Goal: Transaction & Acquisition: Purchase product/service

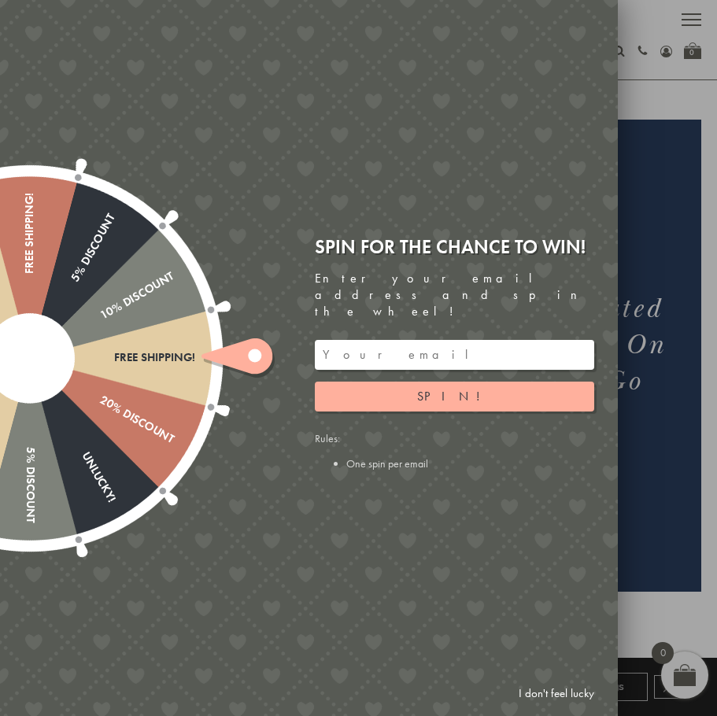
click at [676, 167] on div at bounding box center [358, 358] width 717 height 716
click at [647, 154] on div at bounding box center [358, 358] width 717 height 716
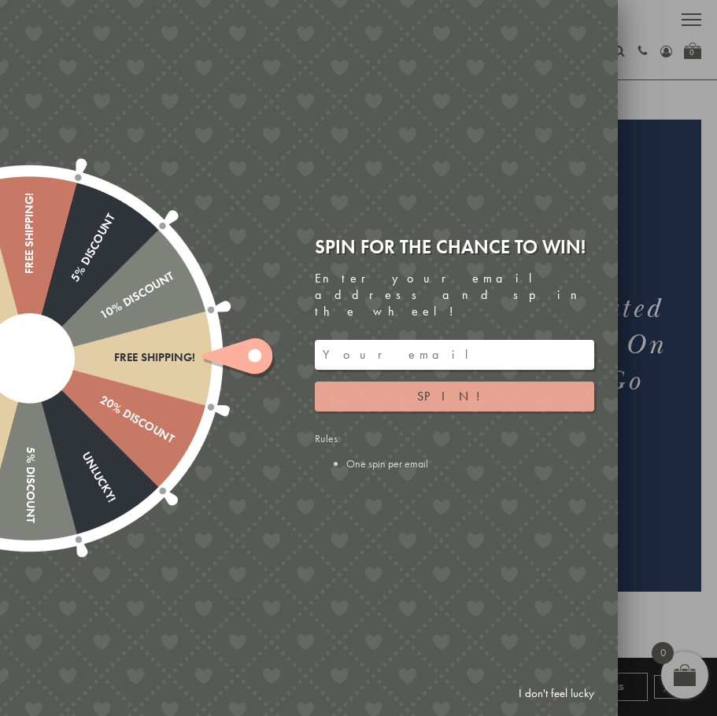
click at [453, 388] on span "Spin!" at bounding box center [454, 396] width 75 height 17
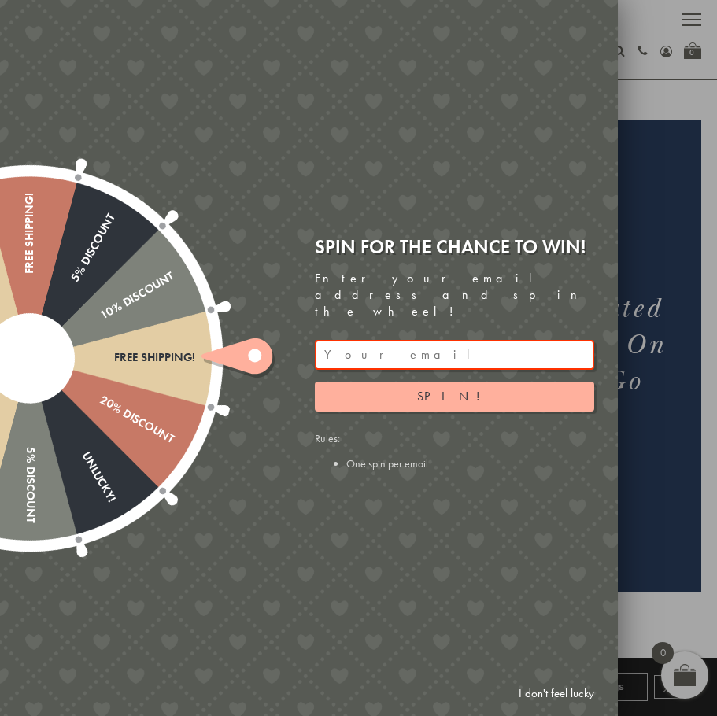
click at [524, 340] on input "email" at bounding box center [454, 355] width 279 height 30
drag, startPoint x: 698, startPoint y: 529, endPoint x: 676, endPoint y: 534, distance: 23.3
click at [698, 530] on div at bounding box center [358, 358] width 717 height 716
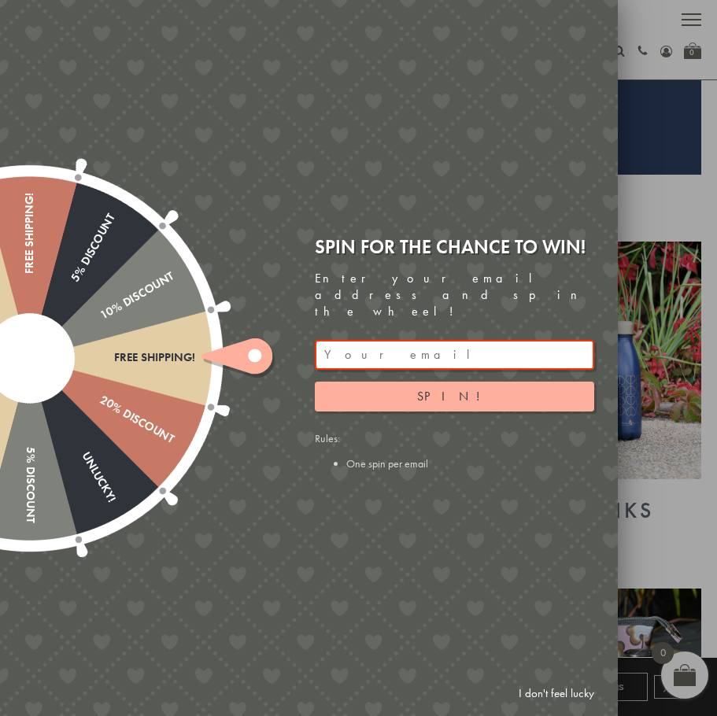
scroll to position [551, 0]
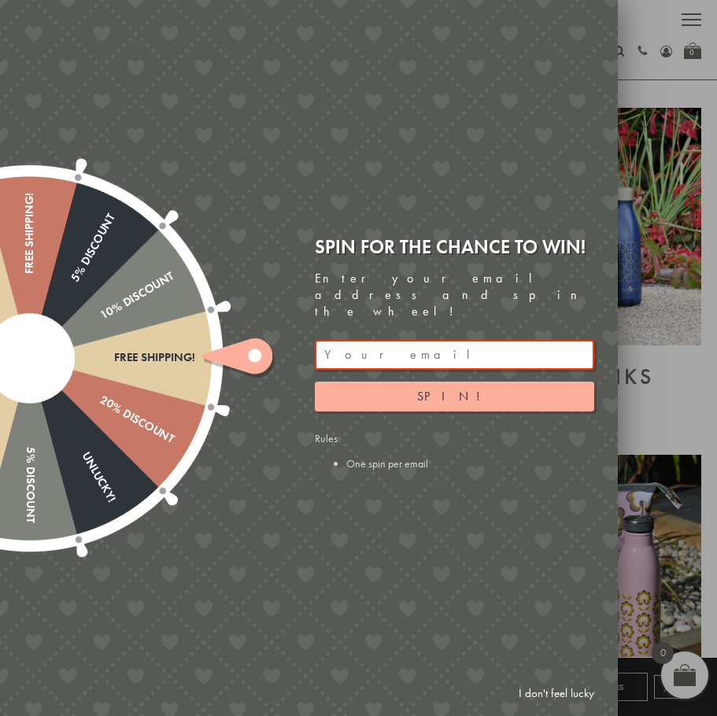
drag, startPoint x: 653, startPoint y: 685, endPoint x: 616, endPoint y: 661, distance: 43.9
click at [653, 685] on div at bounding box center [358, 358] width 717 height 716
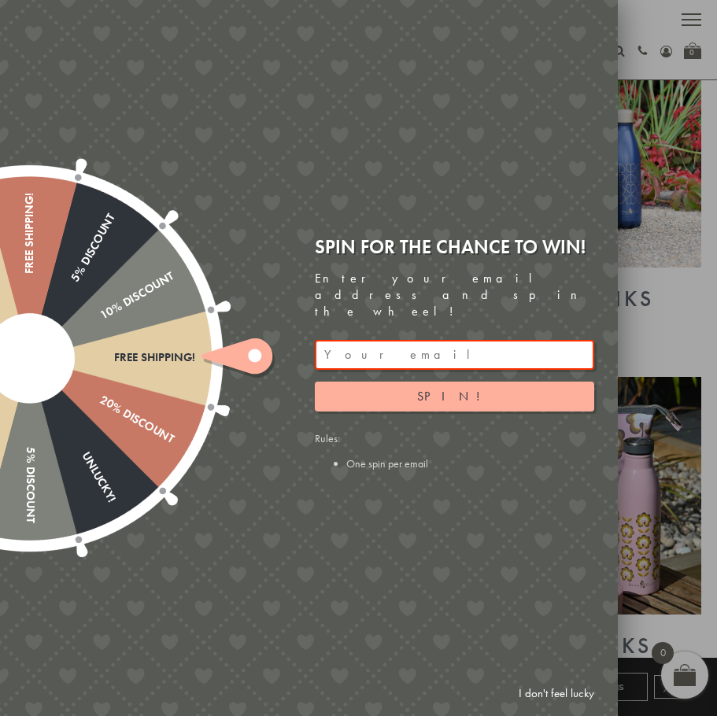
scroll to position [787, 0]
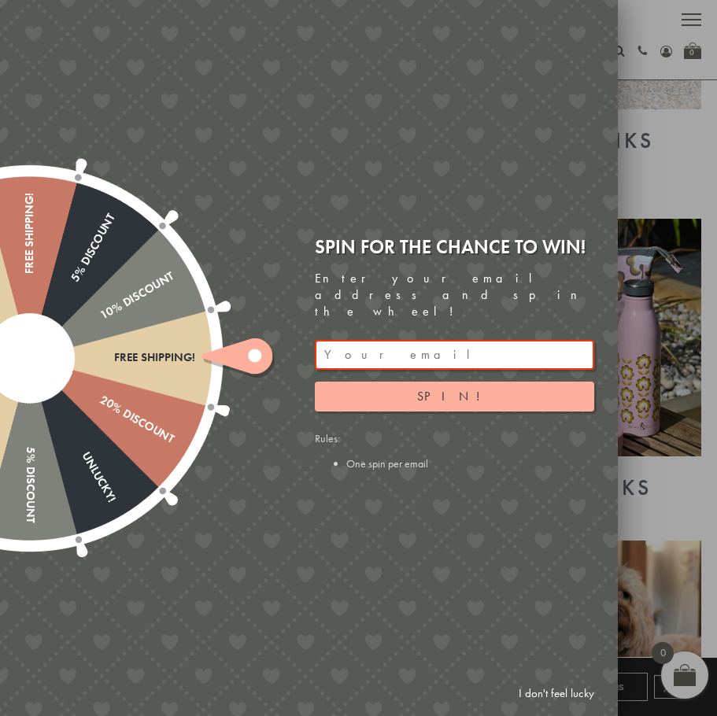
click at [572, 697] on link "I don't feel lucky" at bounding box center [556, 693] width 91 height 29
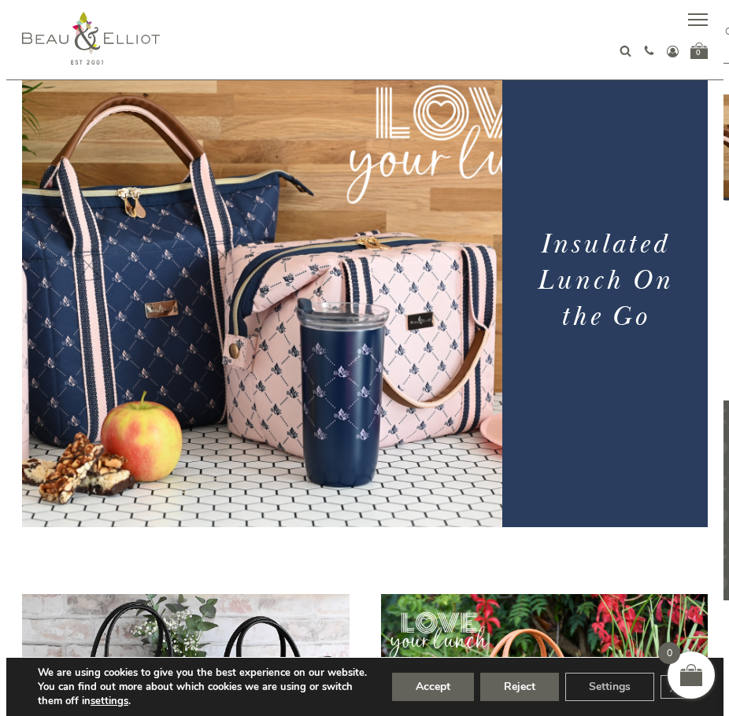
scroll to position [0, 0]
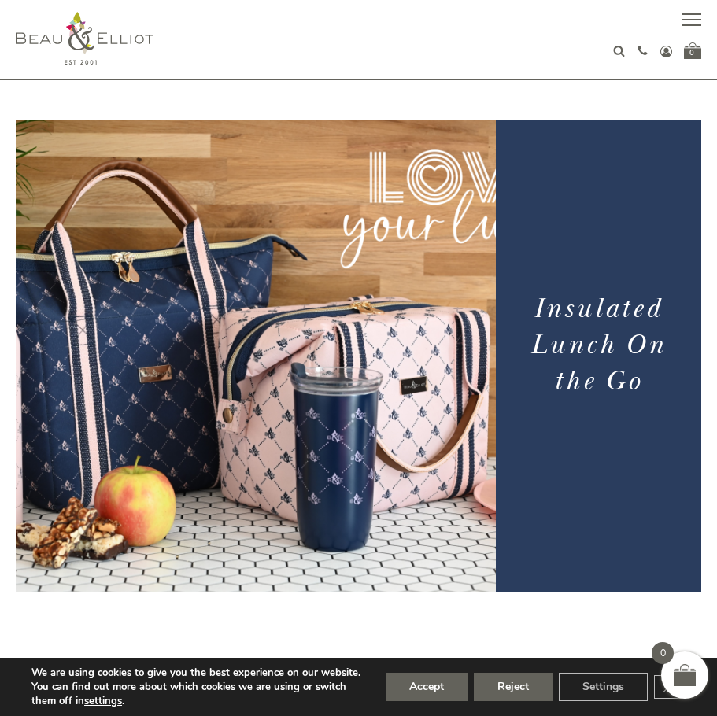
click at [690, 18] on button "button" at bounding box center [692, 22] width 20 height 20
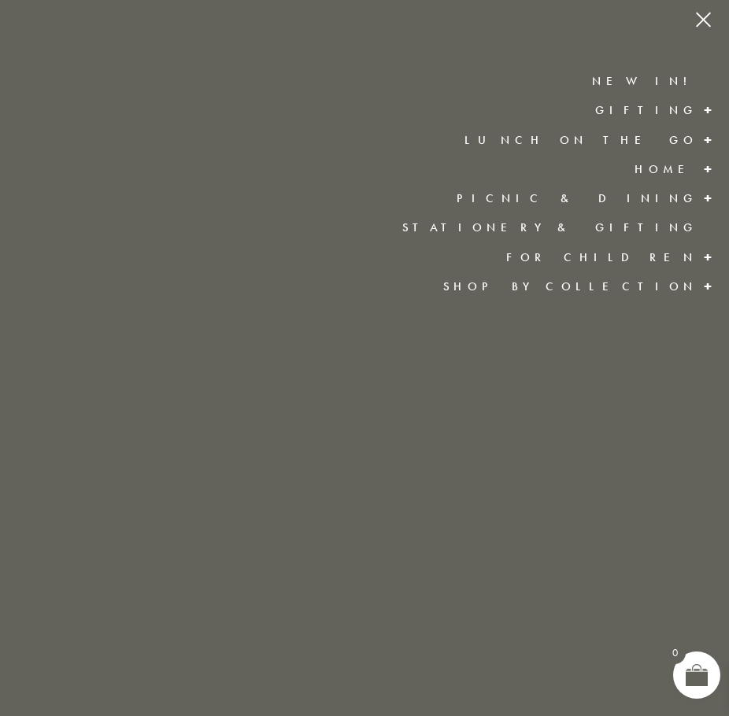
click at [618, 289] on link "Shop by collection" at bounding box center [570, 287] width 254 height 16
click at [614, 284] on link "Shop by collection" at bounding box center [570, 287] width 254 height 16
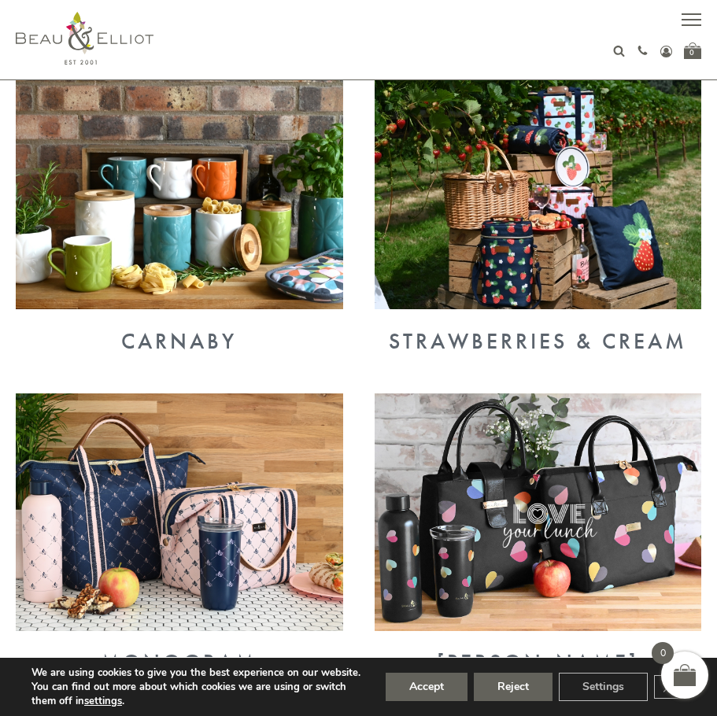
scroll to position [866, 0]
